Goal: Information Seeking & Learning: Learn about a topic

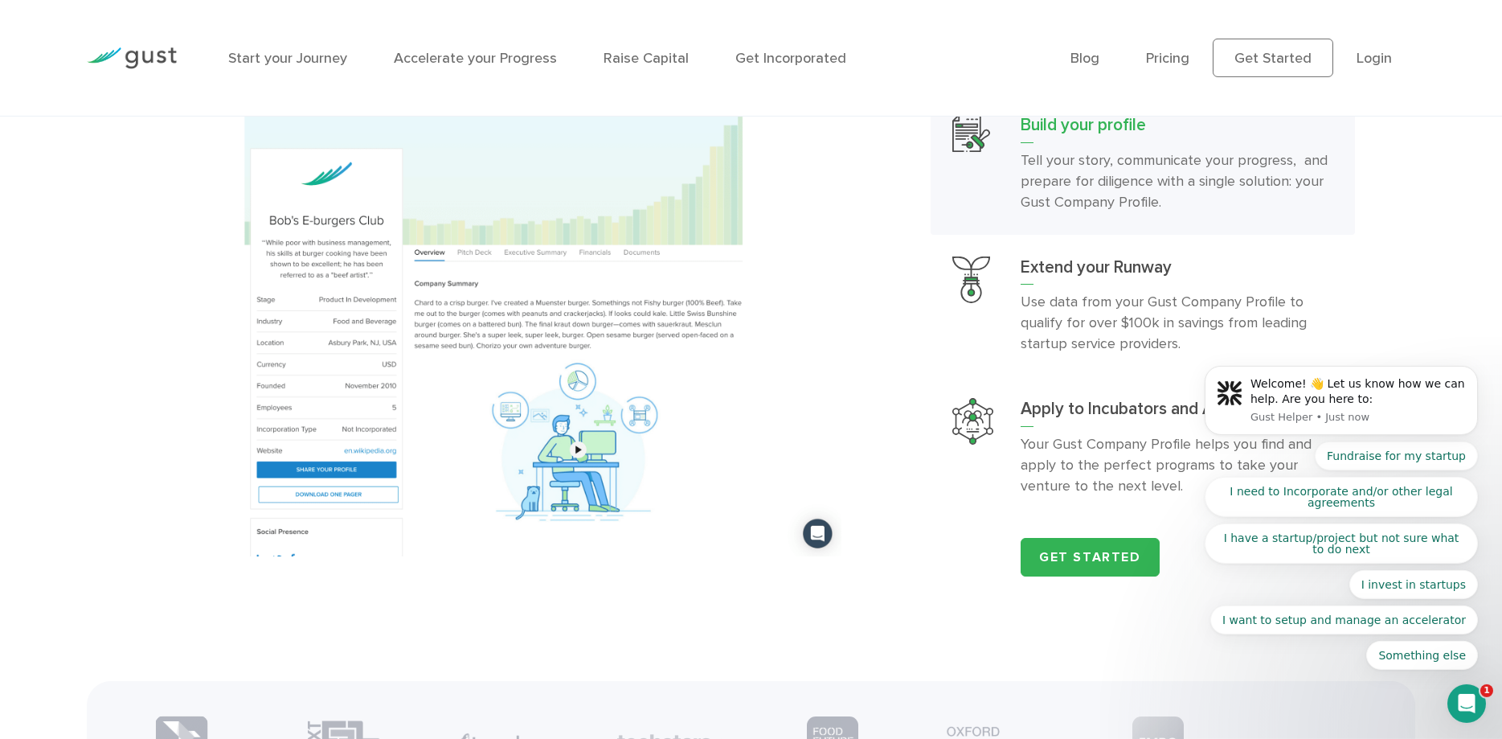
scroll to position [1804, 0]
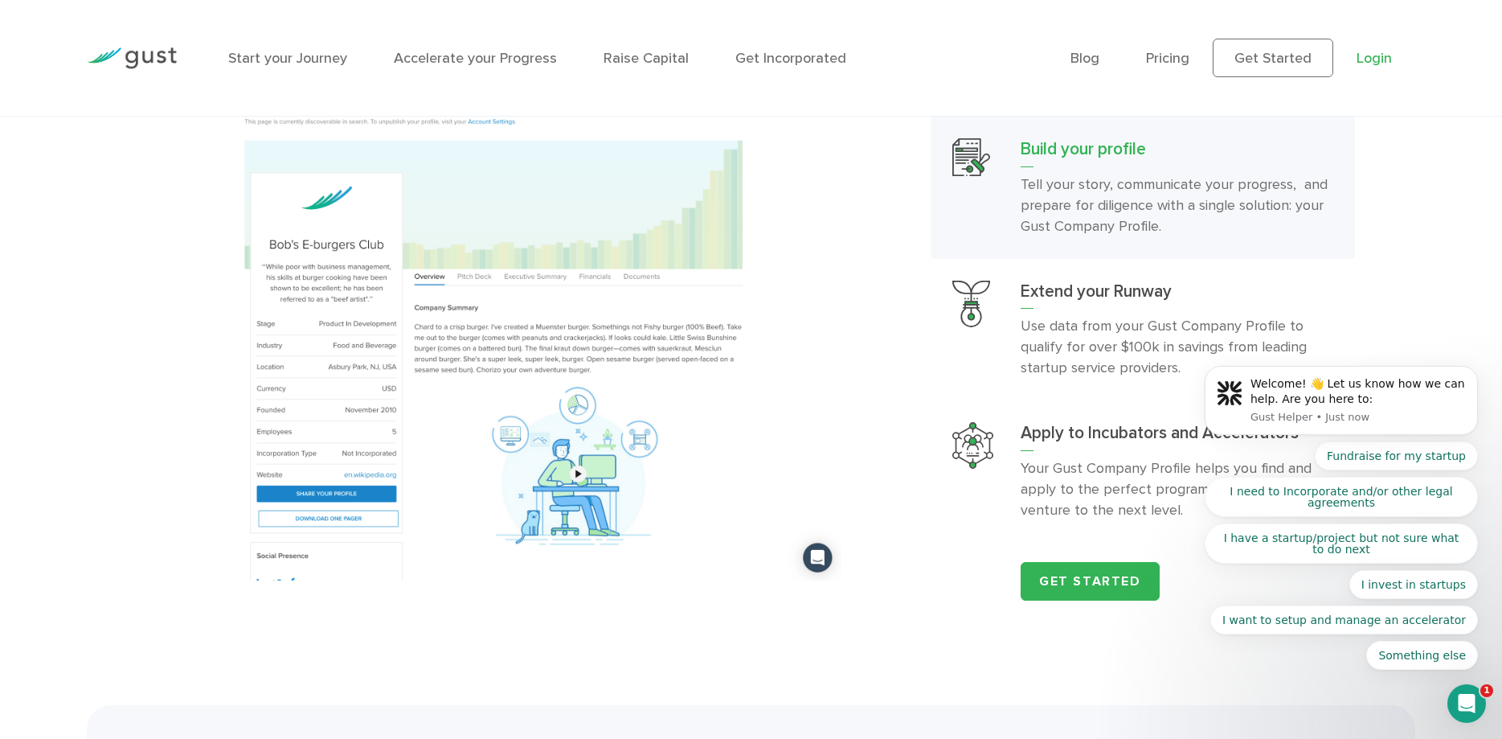
click at [1378, 51] on link "Login" at bounding box center [1374, 58] width 35 height 17
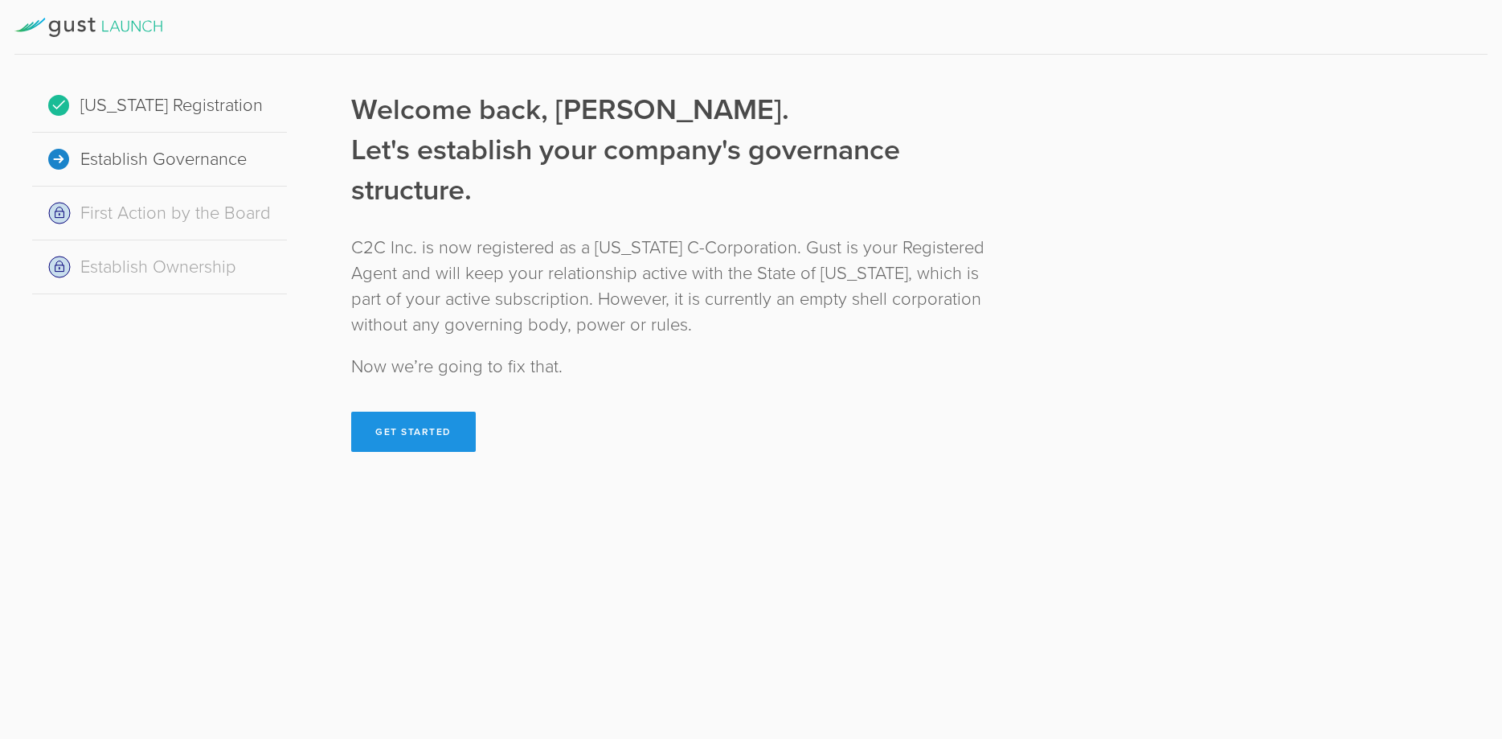
click at [414, 431] on button "Get Started" at bounding box center [413, 431] width 125 height 40
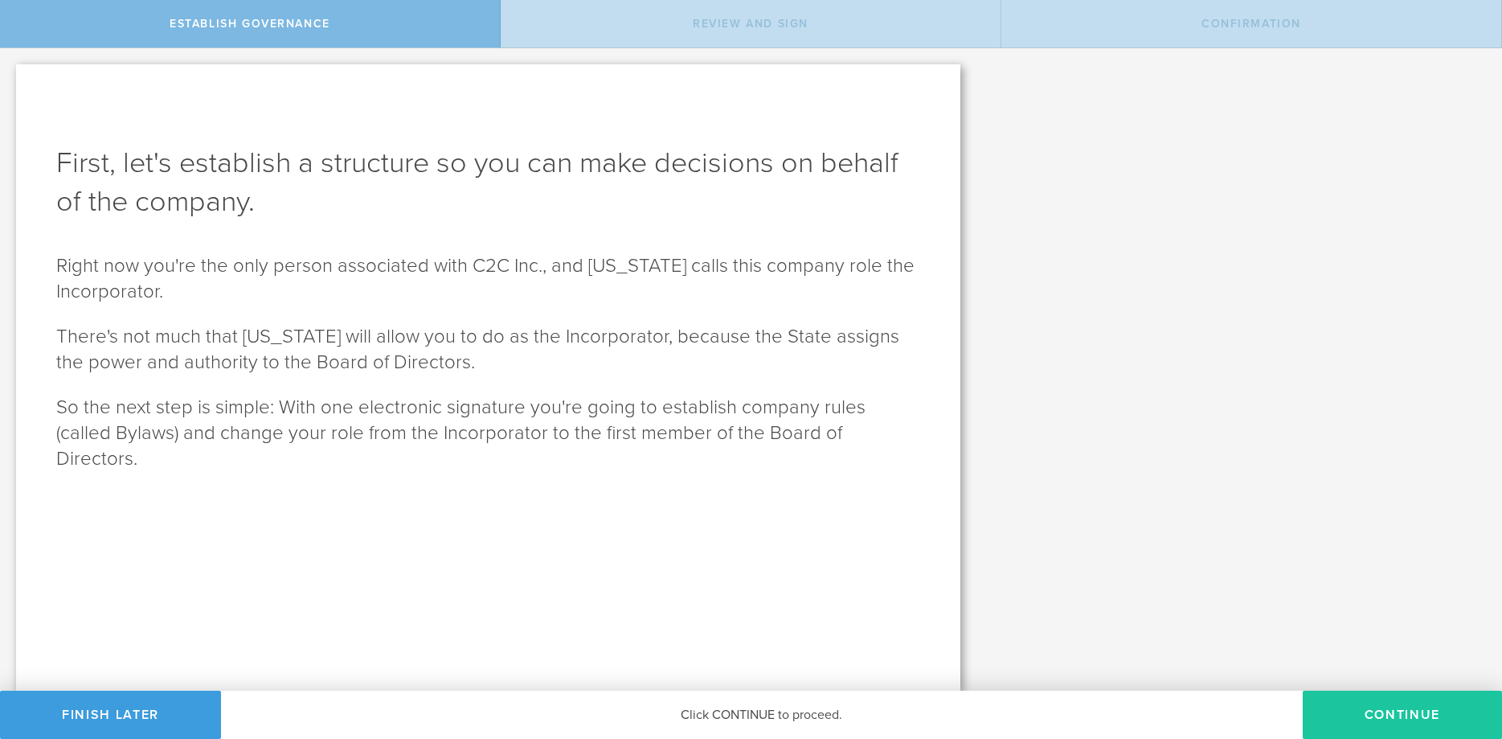
click at [1394, 710] on button "Continue" at bounding box center [1402, 714] width 199 height 48
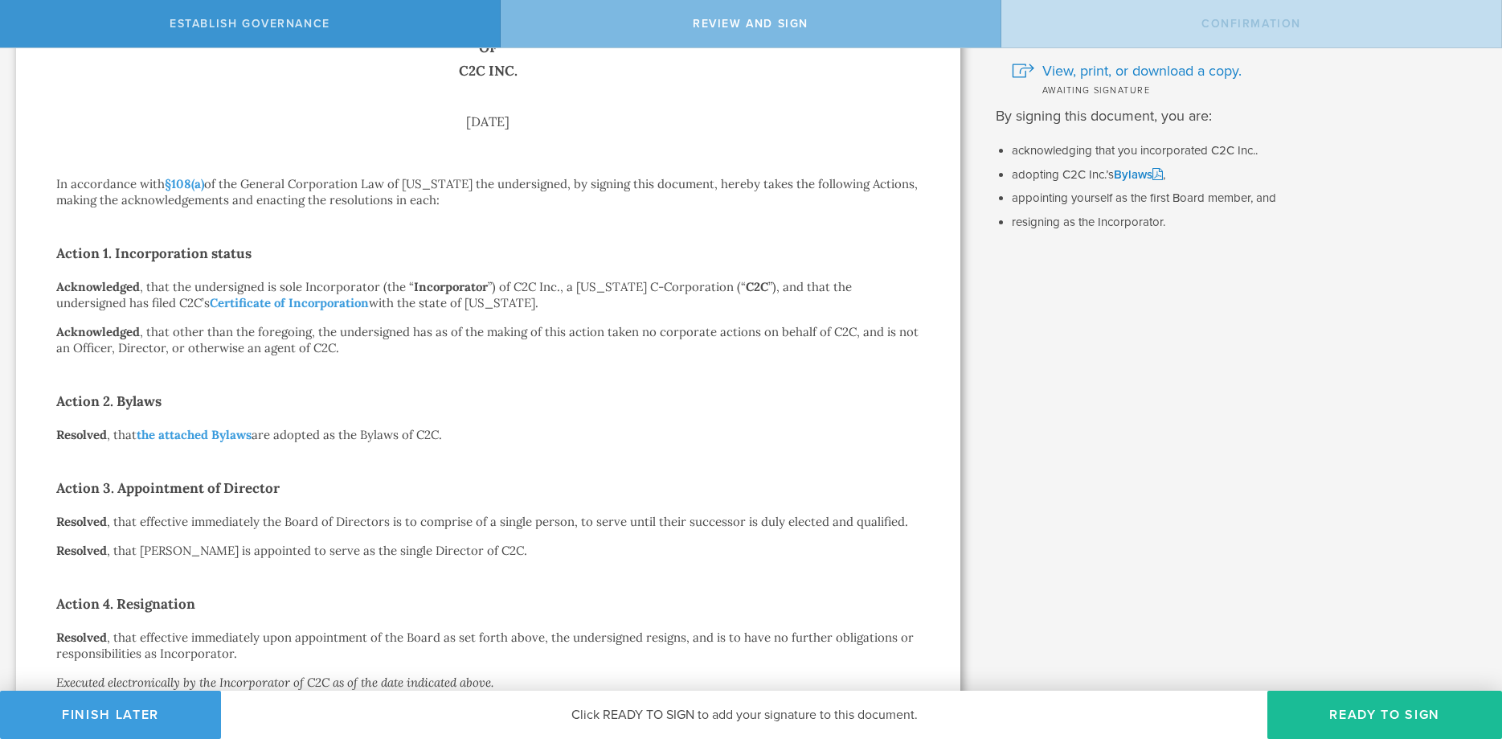
scroll to position [42, 0]
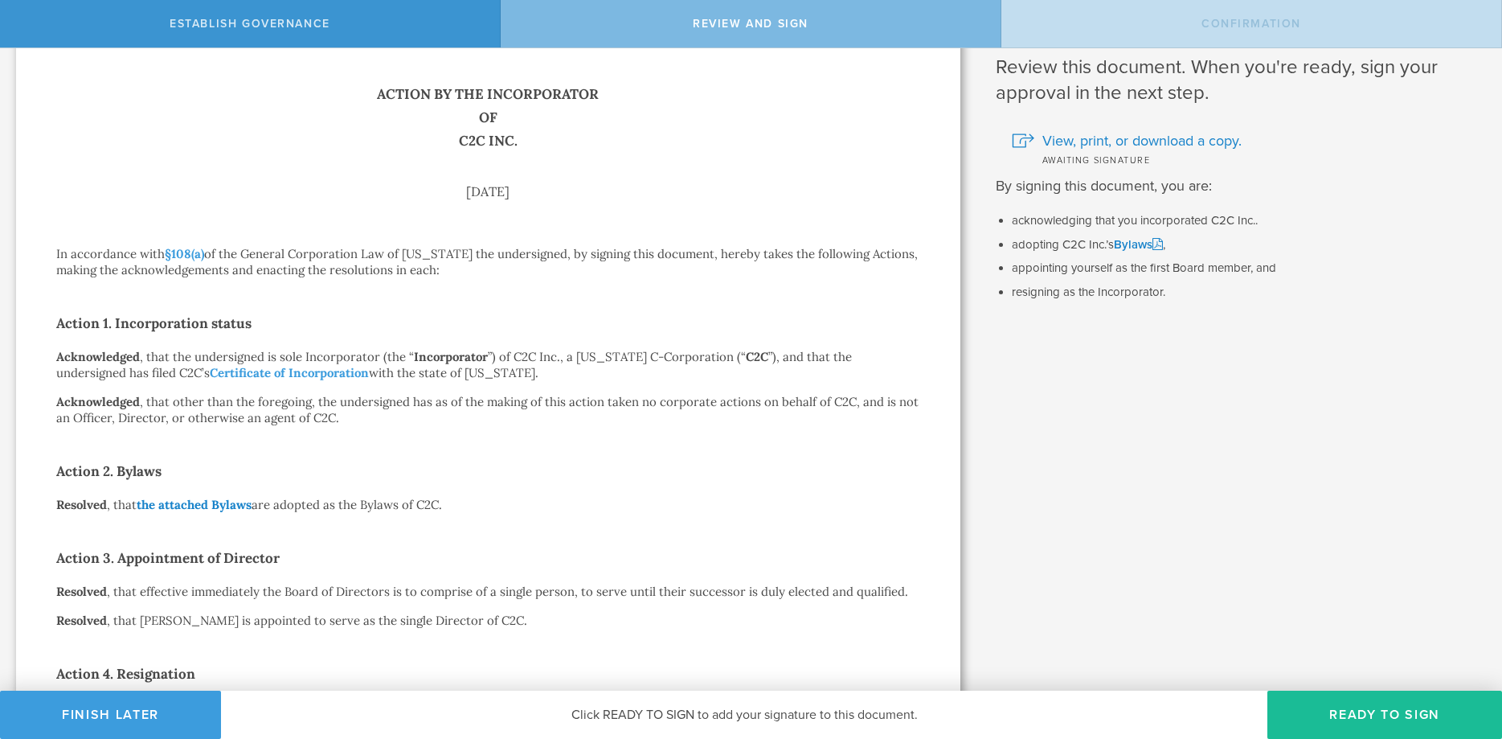
click at [235, 503] on link "the attached Bylaws" at bounding box center [194, 504] width 115 height 15
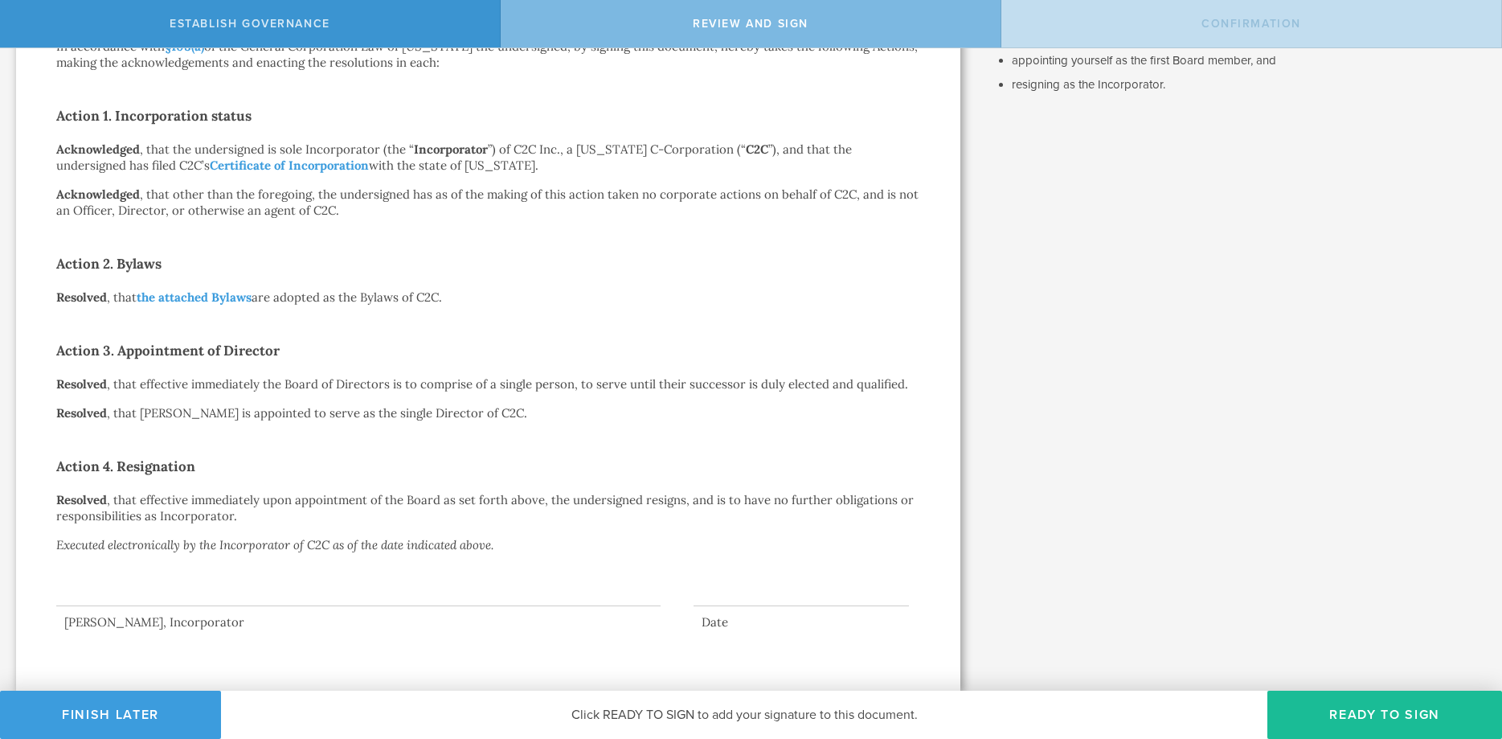
scroll to position [0, 0]
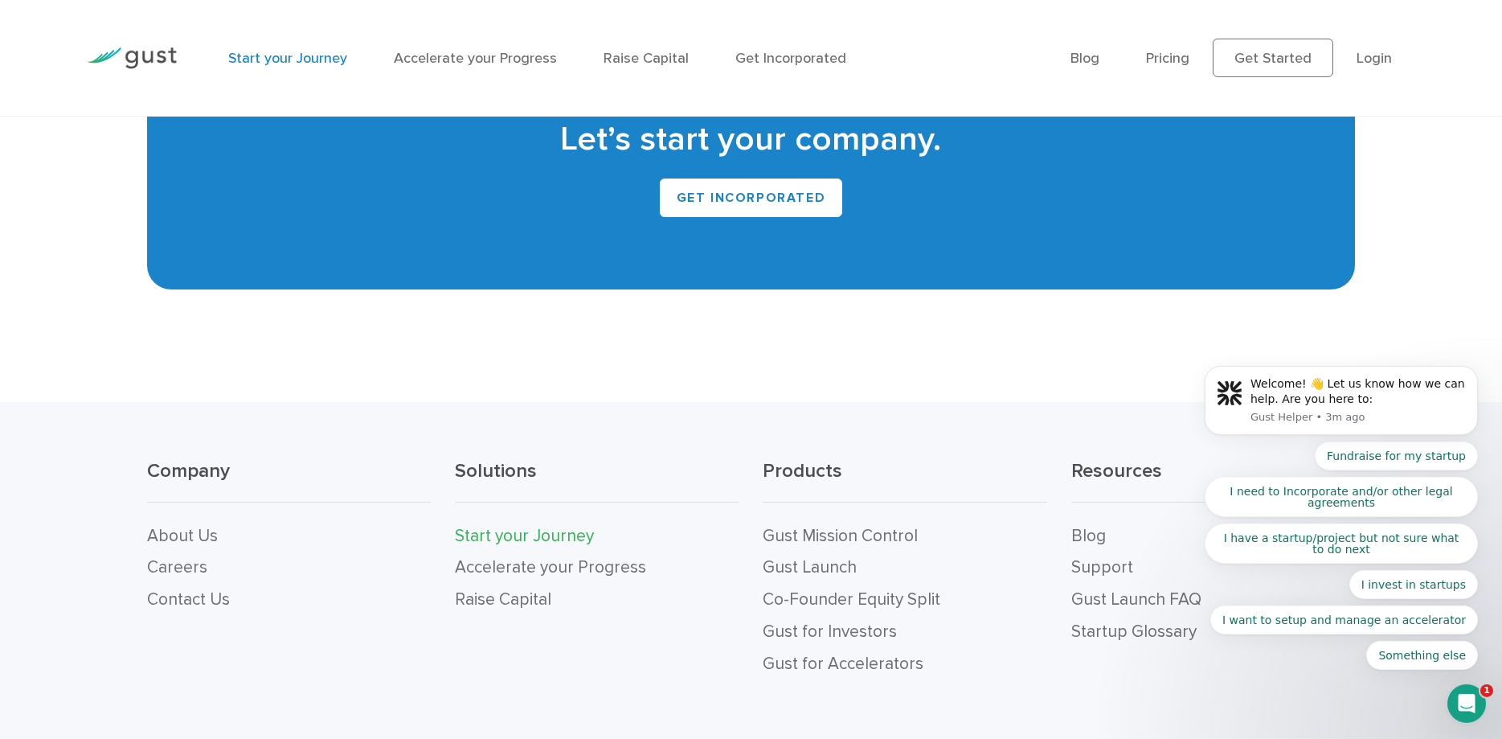
scroll to position [3623, 0]
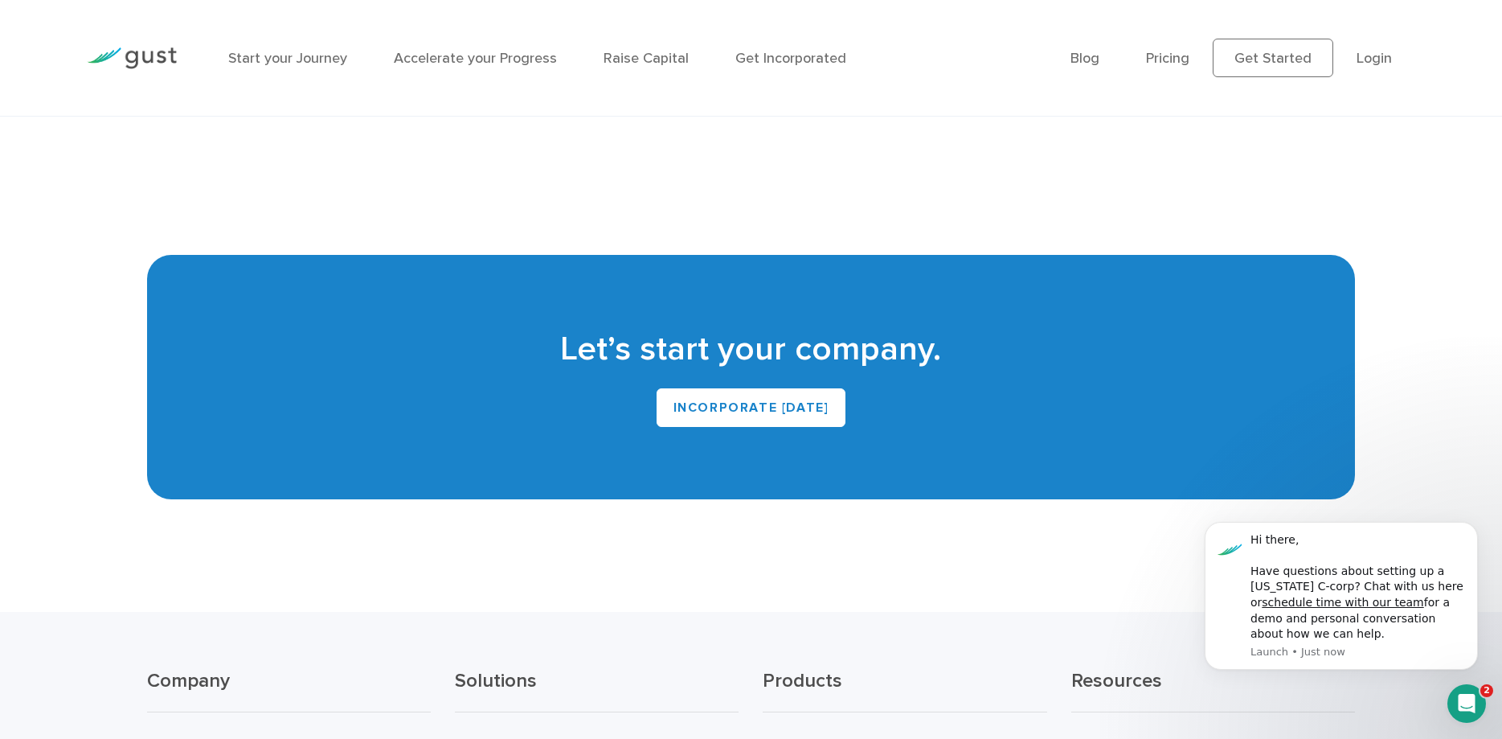
scroll to position [3386, 0]
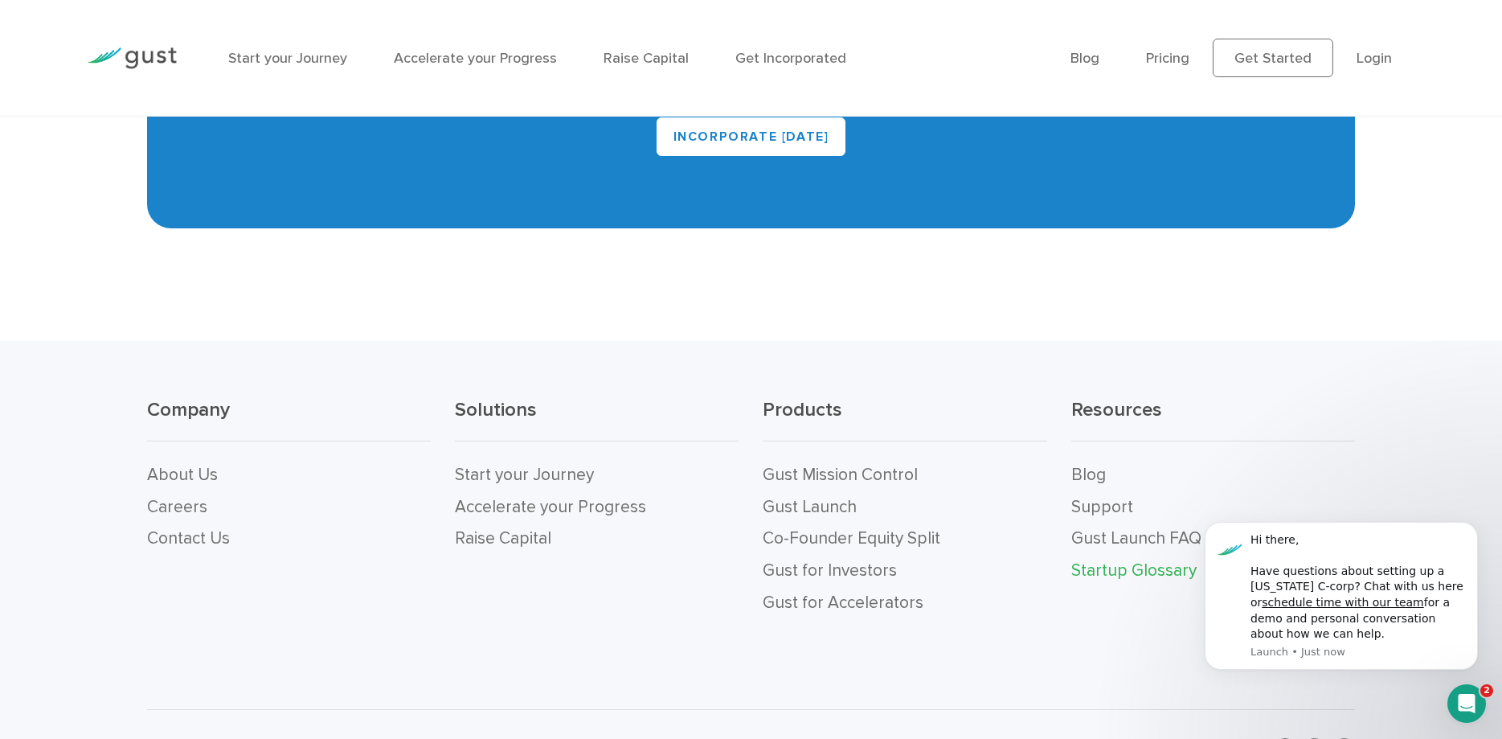
click at [1109, 560] on link "Startup Glossary" at bounding box center [1133, 570] width 125 height 20
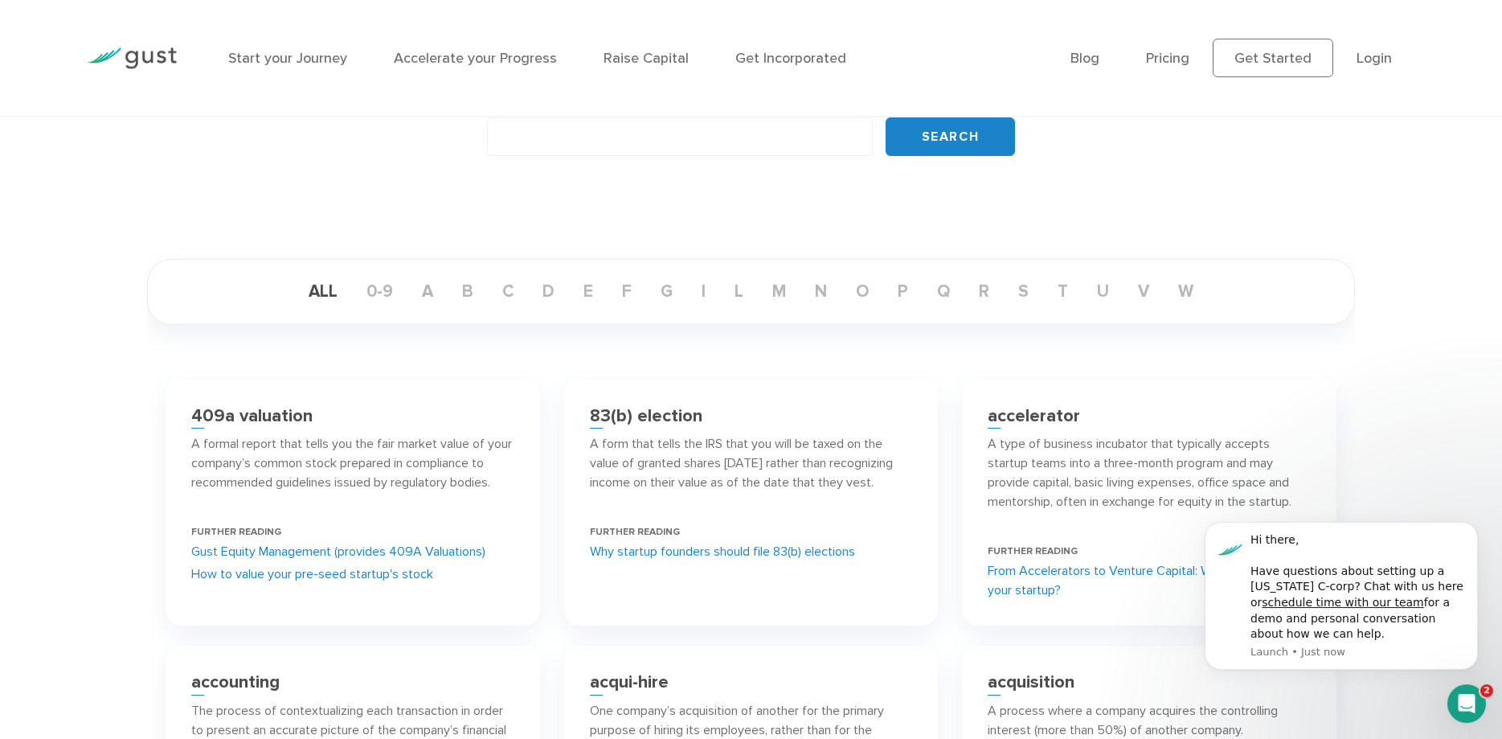
scroll to position [164, 0]
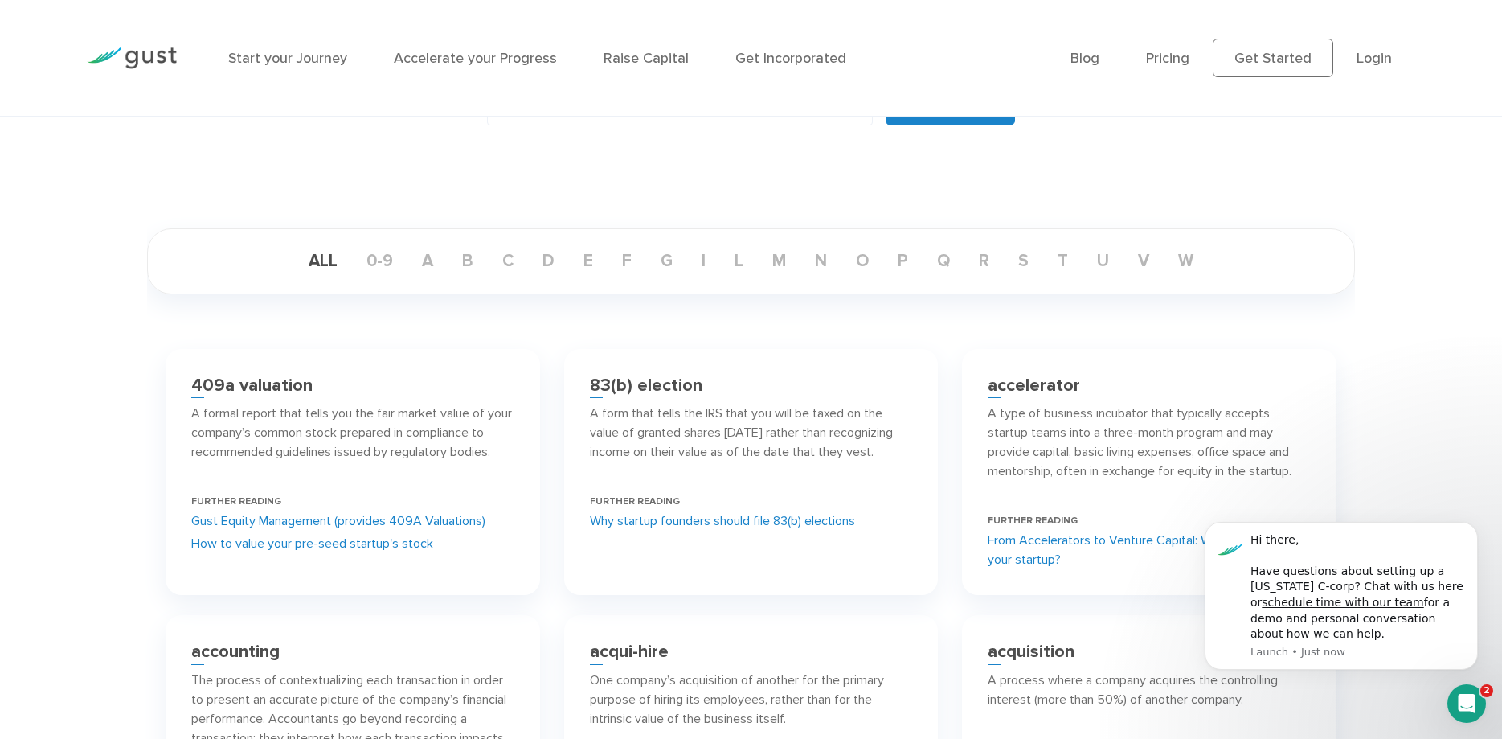
click at [733, 520] on link "Why startup founders should file 83(b) elections" at bounding box center [722, 520] width 265 height 19
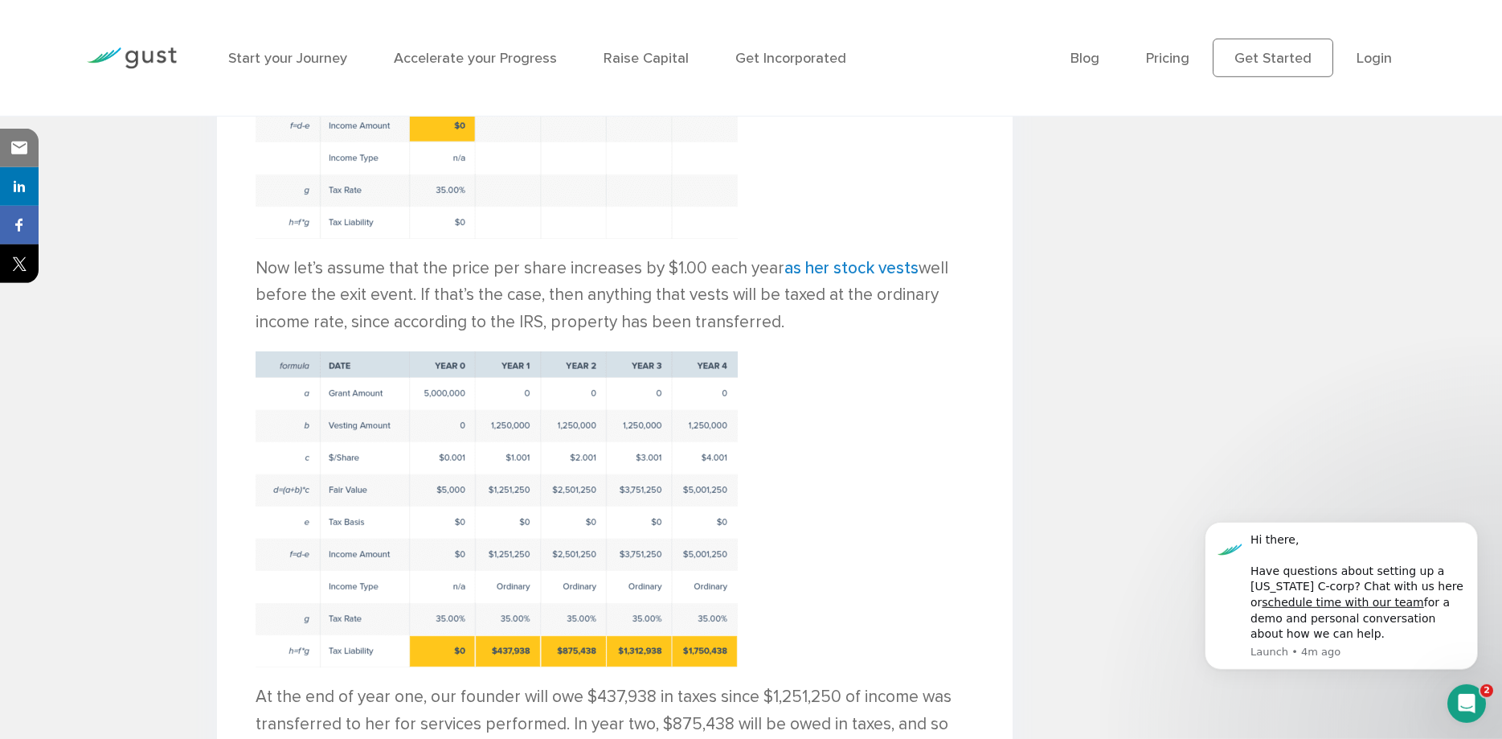
scroll to position [3689, 0]
